Goal: Transaction & Acquisition: Purchase product/service

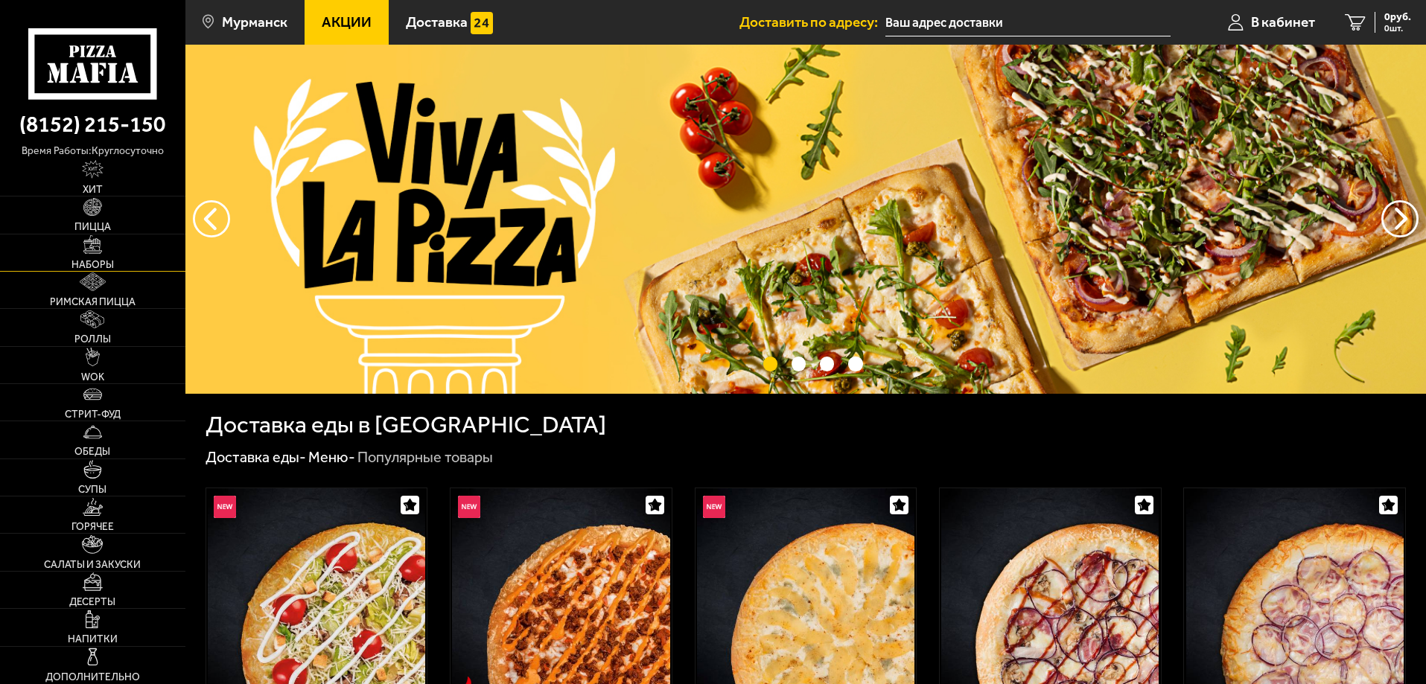
type input "[STREET_ADDRESS]"
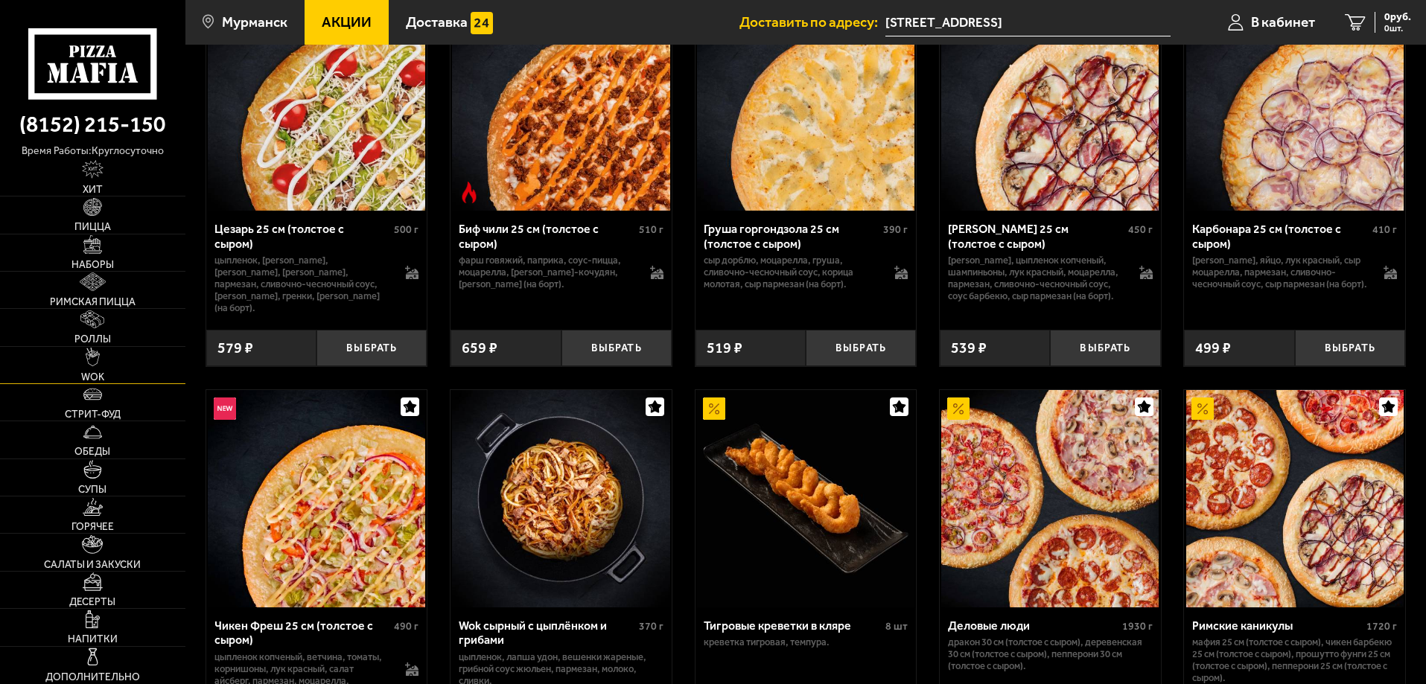
scroll to position [521, 0]
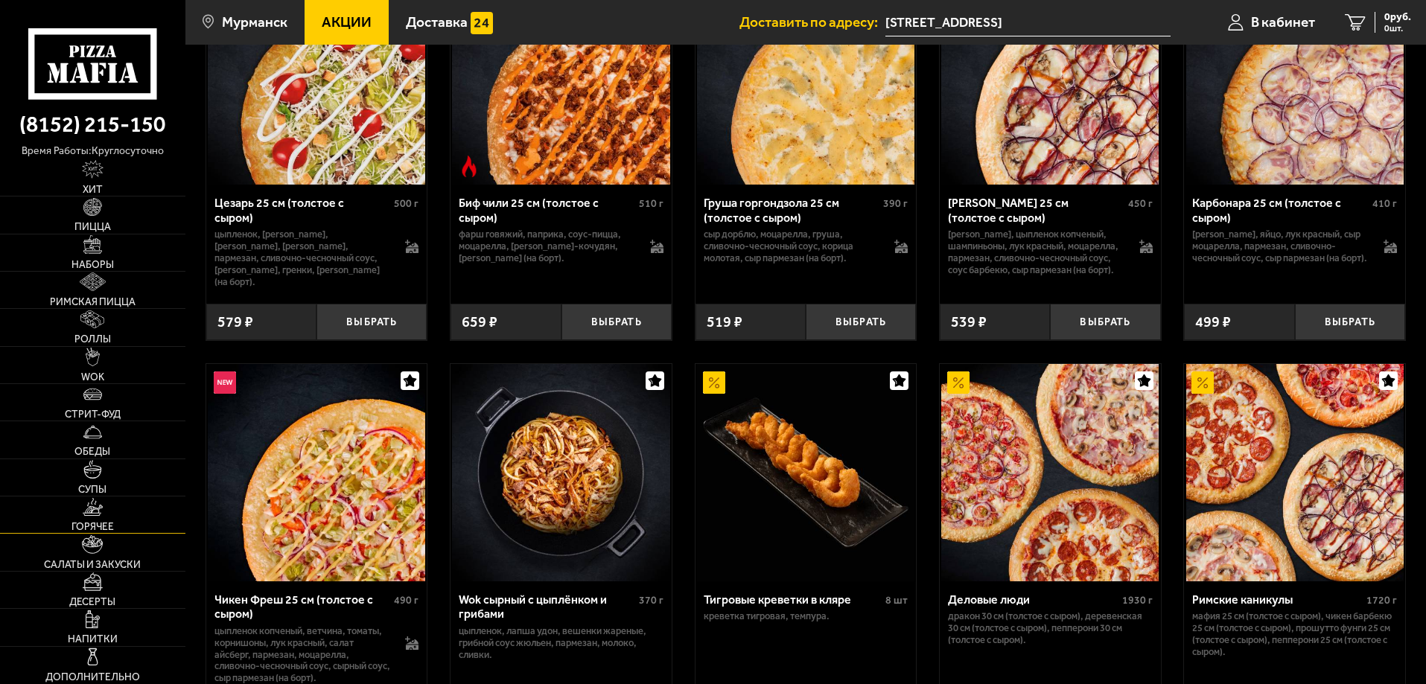
click at [83, 524] on span "Горячее" at bounding box center [92, 527] width 42 height 10
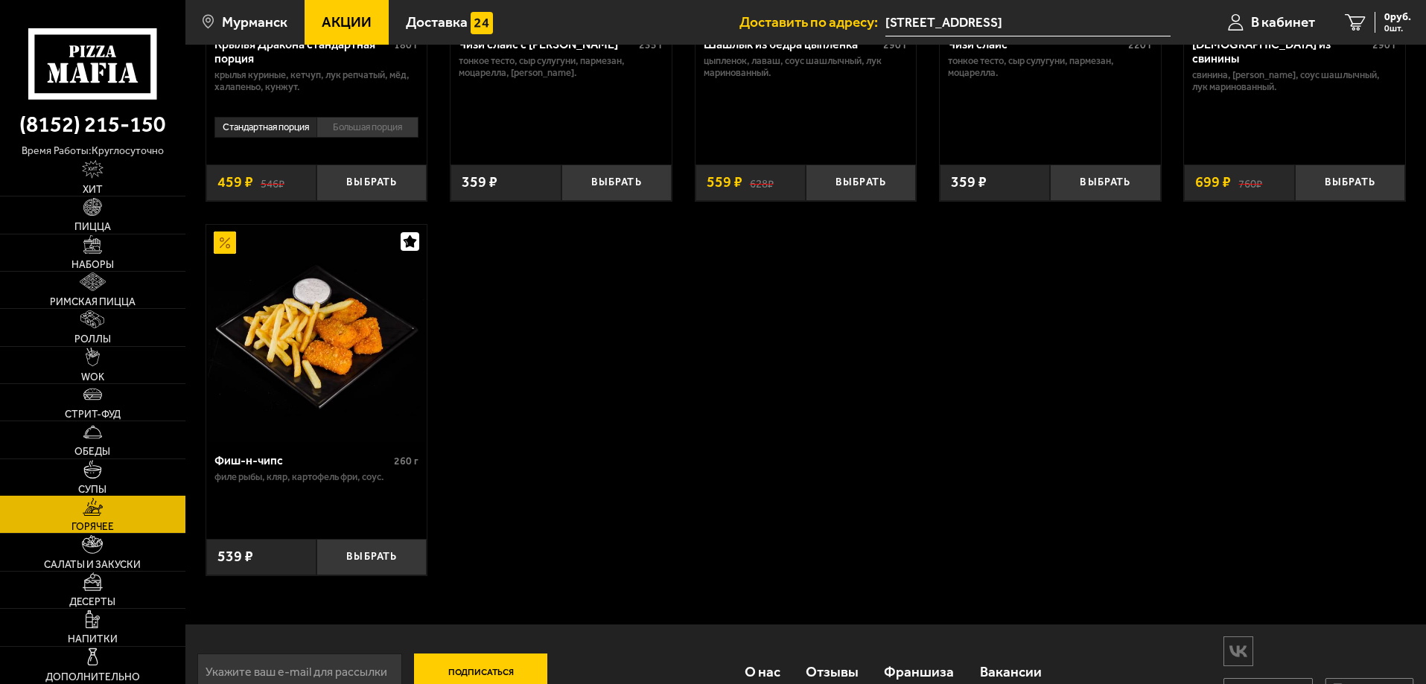
scroll to position [1096, 0]
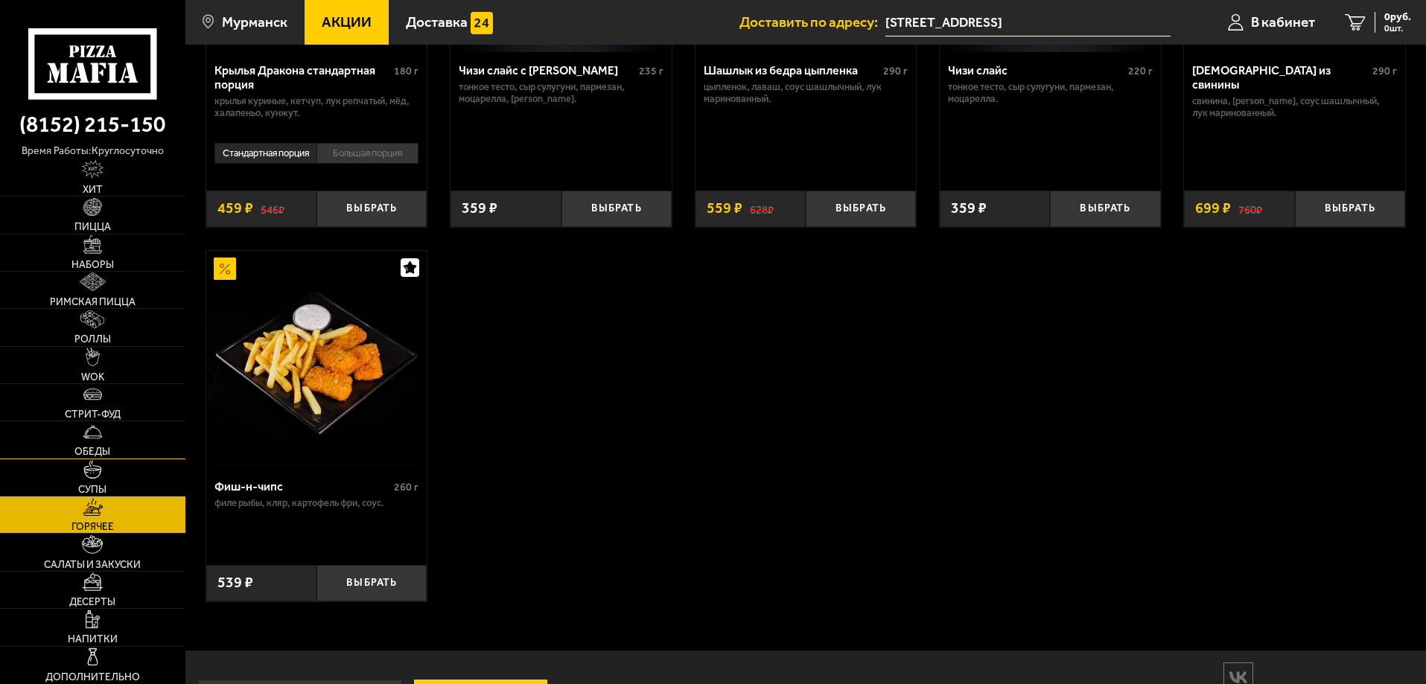
click at [93, 450] on span "Обеды" at bounding box center [92, 452] width 36 height 10
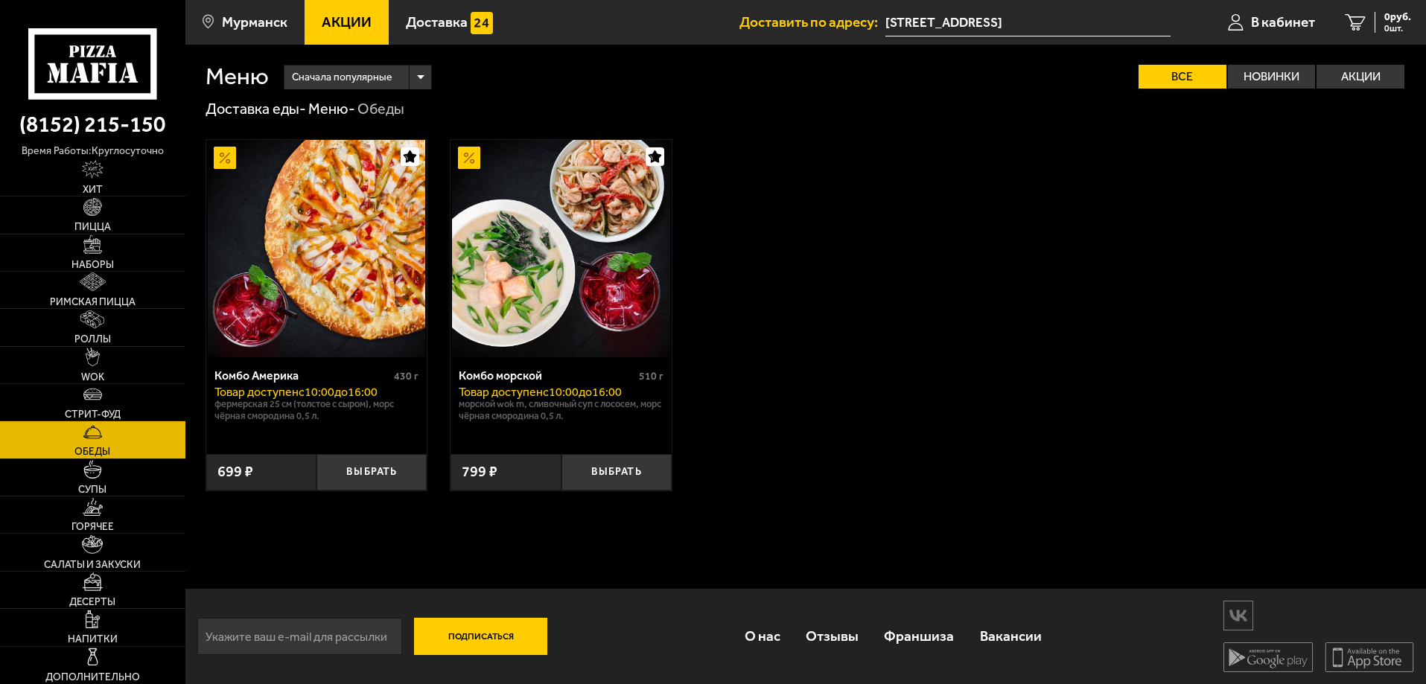
scroll to position [1, 0]
click at [85, 564] on span "Салаты и закуски" at bounding box center [92, 565] width 97 height 10
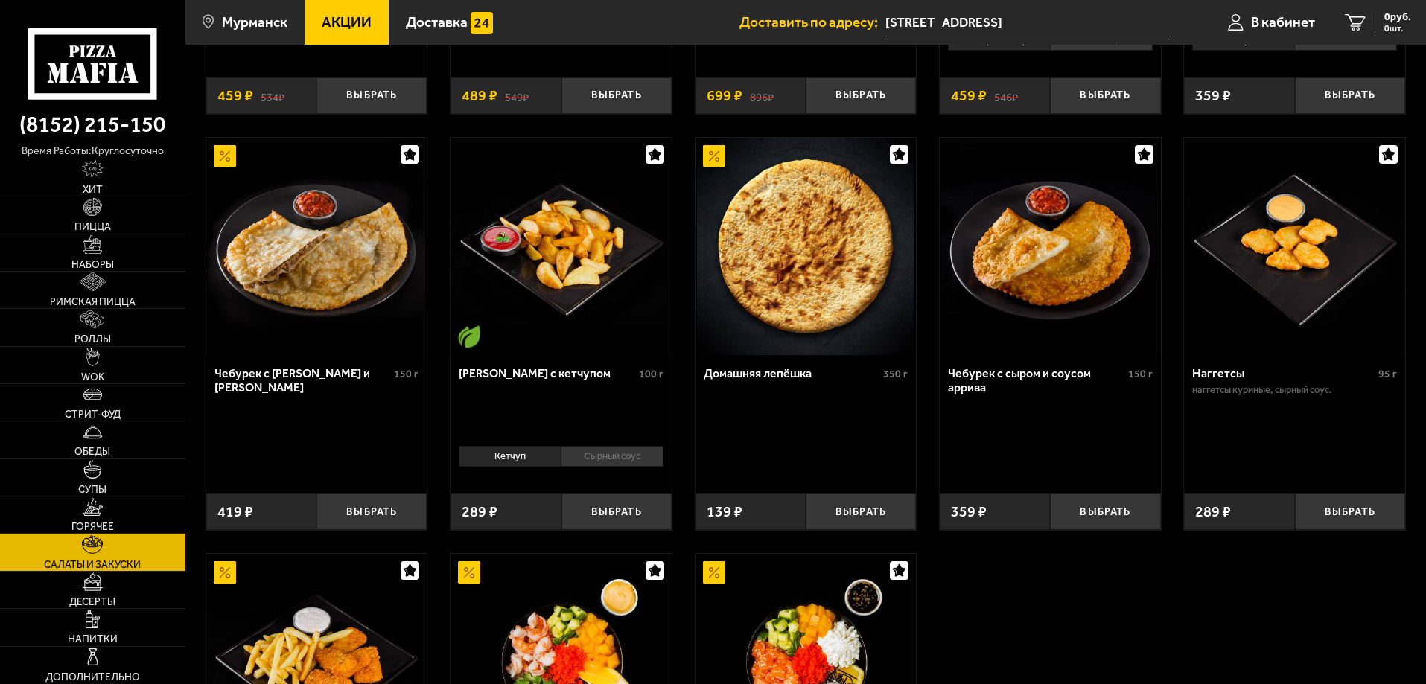
scroll to position [833, 0]
